Goal: Task Accomplishment & Management: Complete application form

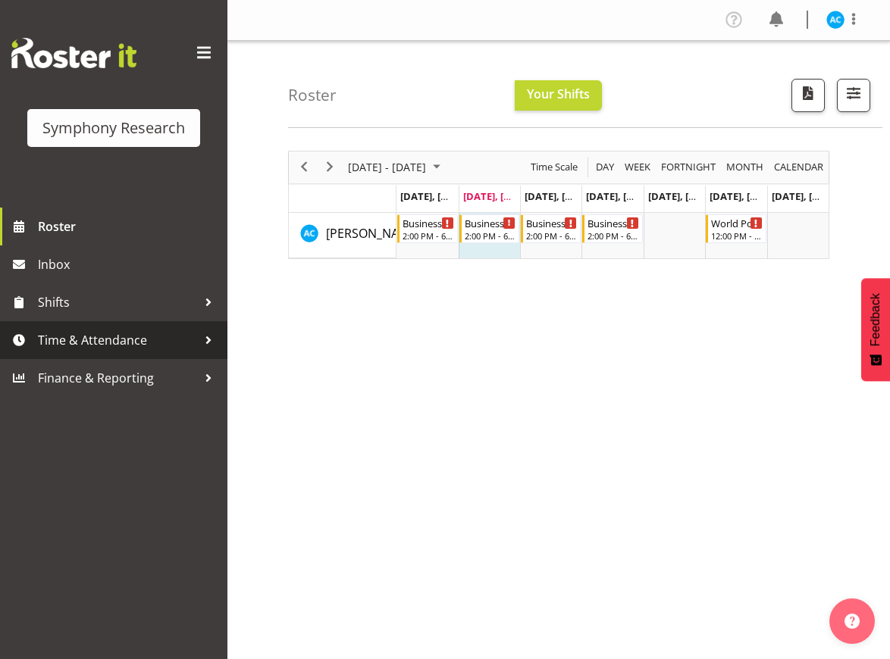
click at [135, 331] on span "Time & Attendance" at bounding box center [117, 340] width 159 height 23
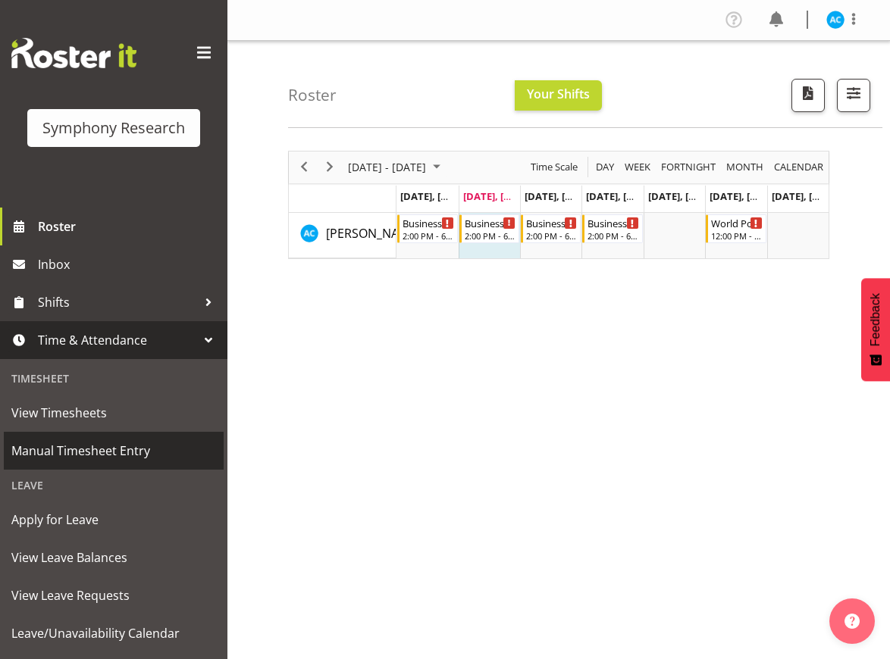
click at [100, 448] on span "Manual Timesheet Entry" at bounding box center [113, 451] width 205 height 23
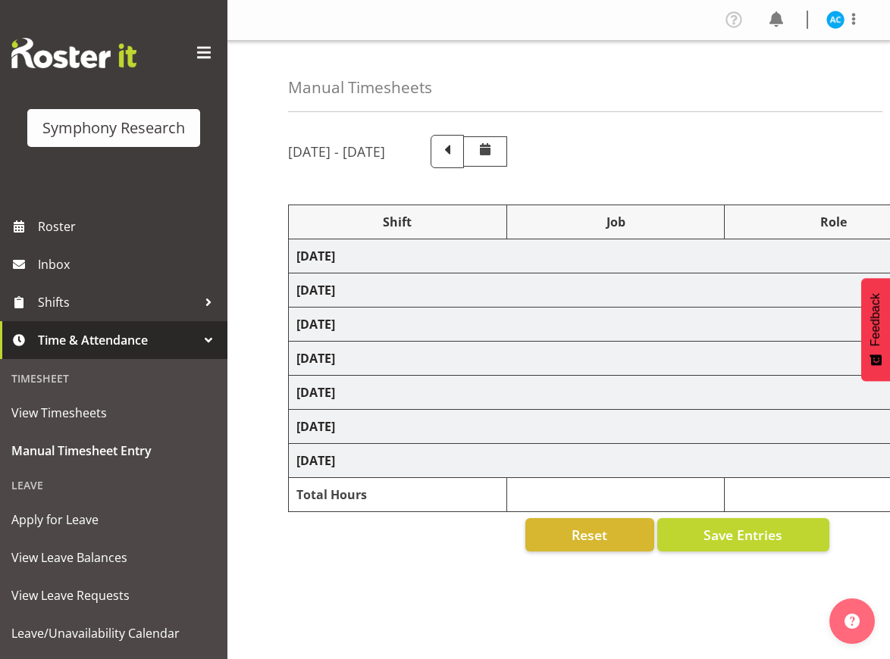
select select "26078"
select select "10499"
select select "47"
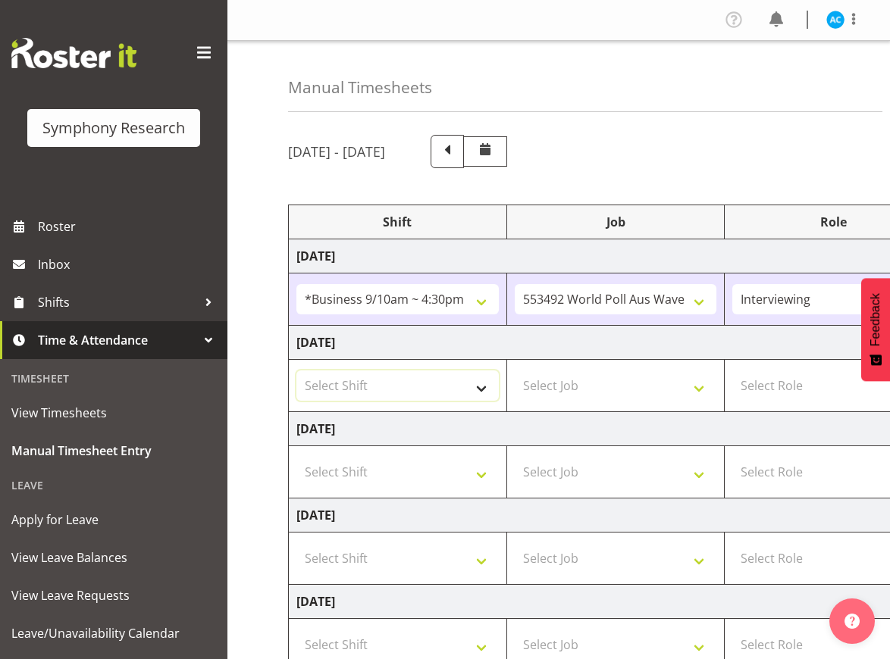
click at [412, 377] on select "Select Shift !!Weekend Residential (Roster IT Shift Label) *Business 9/10am ~ 4…" at bounding box center [397, 386] width 202 height 30
select select "26078"
click at [296, 371] on select "Select Shift !!Weekend Residential (Roster IT Shift Label) *Business 9/10am ~ 4…" at bounding box center [397, 386] width 202 height 30
click at [615, 393] on select "Select Job 550060 IF Admin 553492 World Poll Aus Wave 2 Main 2025 553493 World …" at bounding box center [616, 386] width 202 height 30
select select "10499"
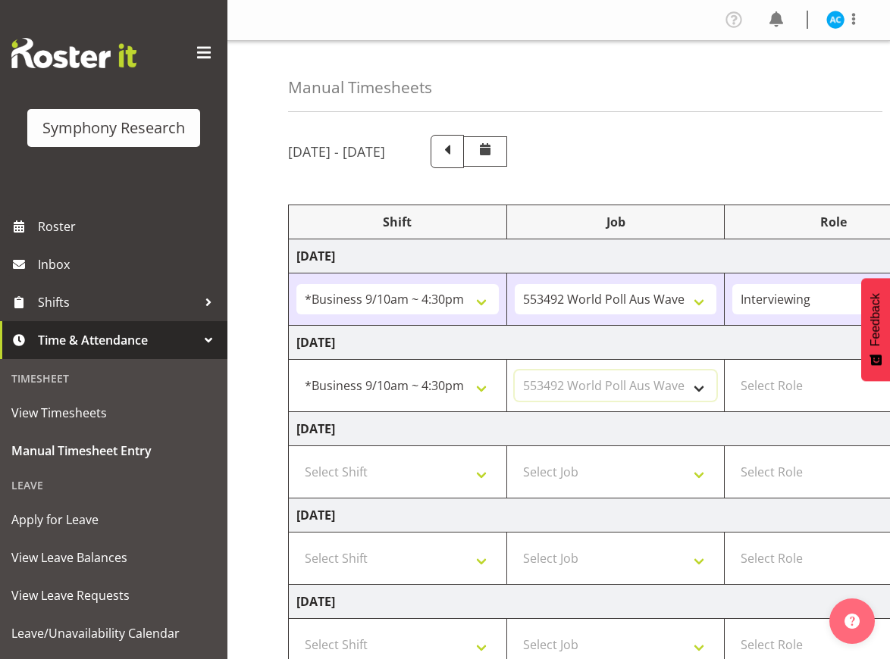
click at [515, 371] on select "Select Job 550060 IF Admin 553492 World Poll Aus Wave 2 Main 2025 553493 World …" at bounding box center [616, 386] width 202 height 30
click at [768, 392] on select "Select Role Briefing Interviewing" at bounding box center [833, 386] width 202 height 30
select select "47"
click at [732, 371] on select "Select Role Briefing Interviewing" at bounding box center [833, 386] width 202 height 30
click at [277, 622] on div "Manual Timesheets August 25th - August 31st 2025 Shift Job Role Start Time End …" at bounding box center [558, 485] width 662 height 888
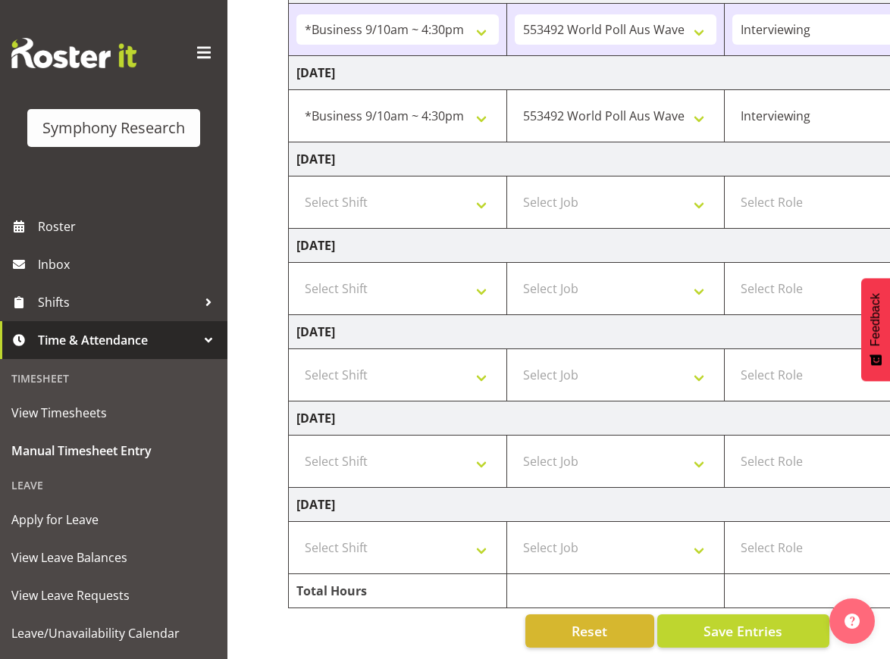
scroll to position [0, 459]
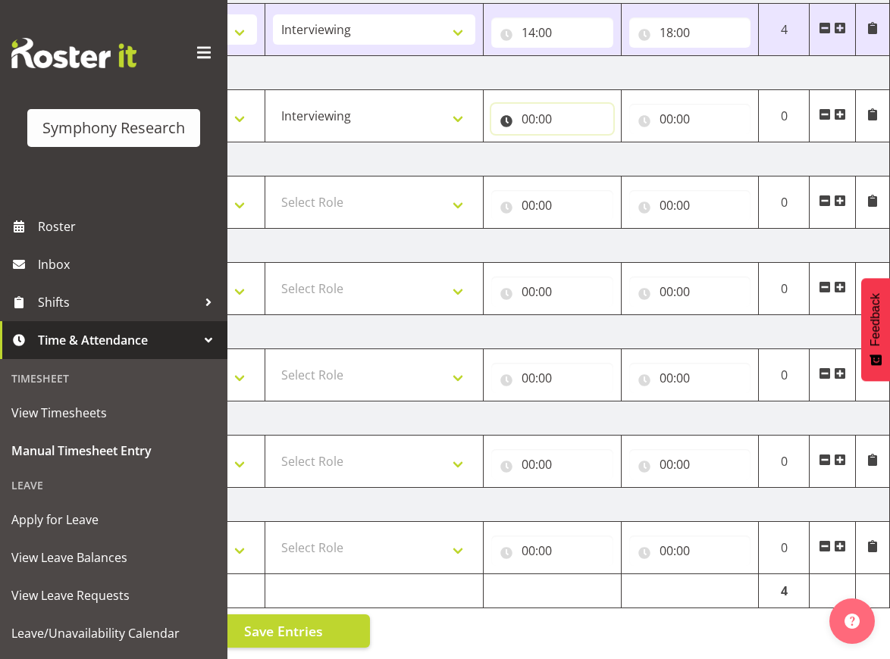
click at [581, 105] on input "00:00" at bounding box center [552, 119] width 122 height 30
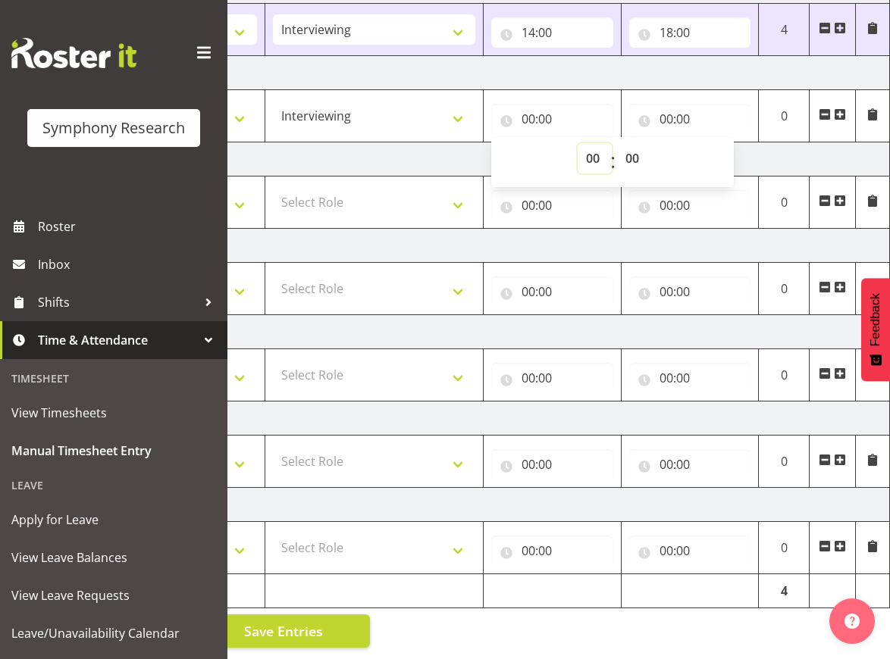
click at [596, 143] on select "00 01 02 03 04 05 06 07 08 09 10 11 12 13 14 15 16 17 18 19 20 21 22 23" at bounding box center [595, 158] width 34 height 30
select select "14"
type input "14:00"
click at [650, 109] on input "00:00" at bounding box center [690, 119] width 122 height 30
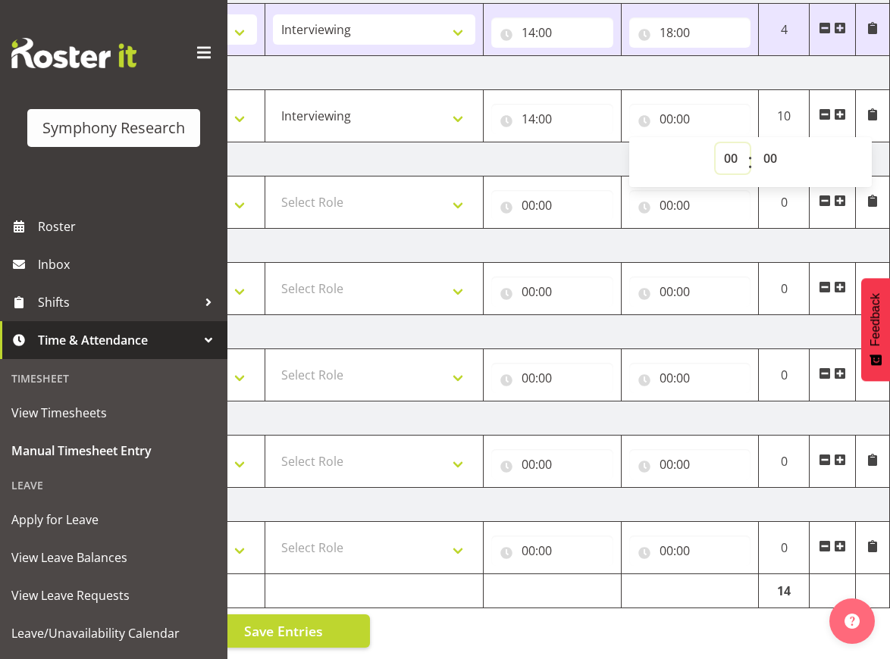
click at [727, 145] on select "00 01 02 03 04 05 06 07 08 09 10 11 12 13 14 15 16 17 18 19 20 21 22 23" at bounding box center [732, 158] width 34 height 30
select select "18"
type input "18:00"
click at [679, 143] on div "00 01 02 03 04 05 06 07 08 09 10 11 12 13 14 15 16 17 18 19 20 21 22 23 : 00 01…" at bounding box center [750, 162] width 243 height 38
click at [304, 623] on span "Save Entries" at bounding box center [283, 631] width 79 height 20
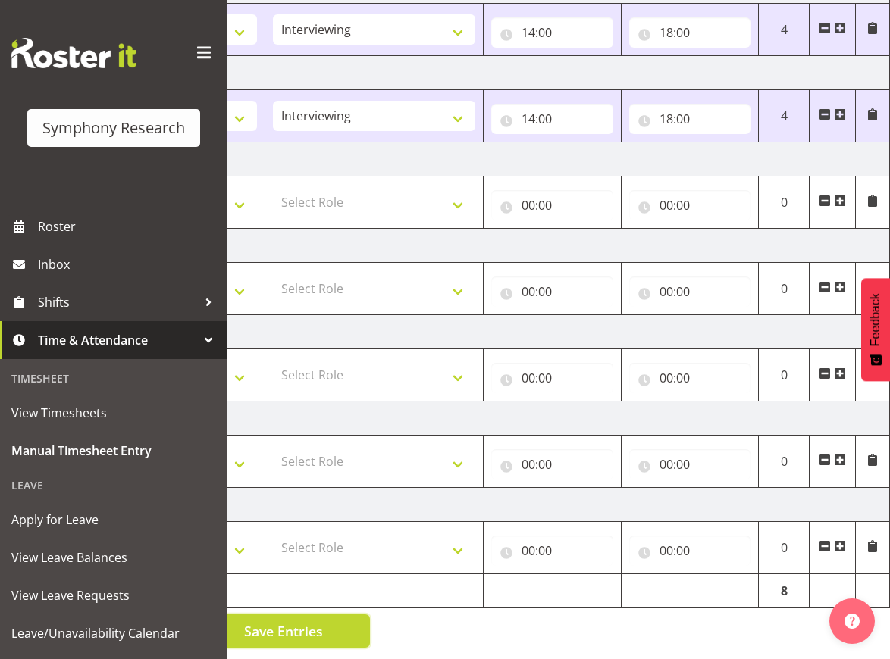
scroll to position [0, 0]
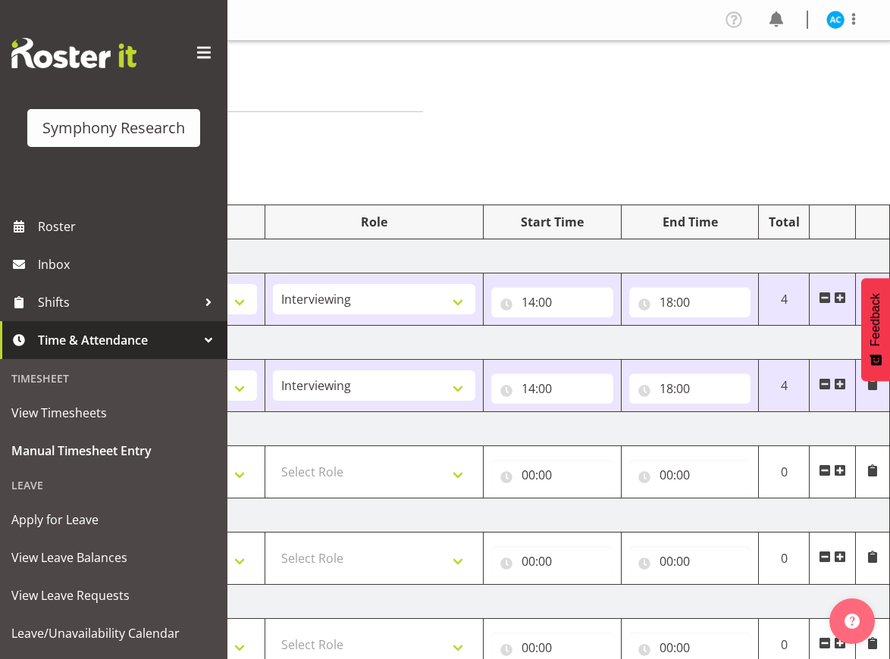
click at [834, 10] on div at bounding box center [844, 20] width 36 height 20
click at [787, 83] on link "Log Out" at bounding box center [790, 79] width 146 height 27
